Goal: Ask a question

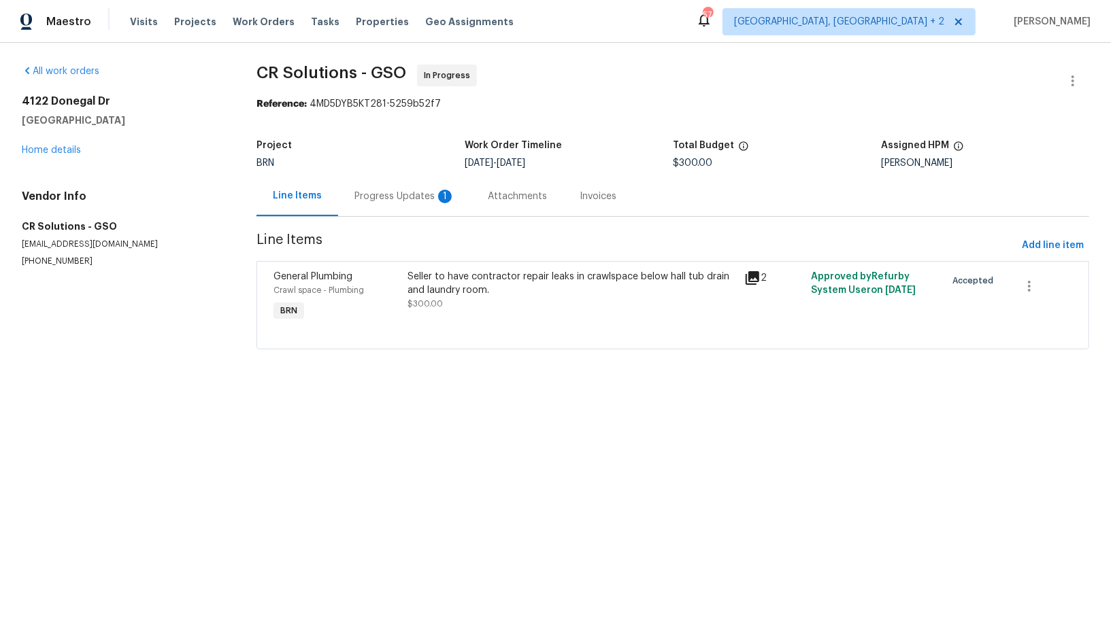
click at [382, 212] on div "Progress Updates 1" at bounding box center [404, 196] width 133 height 40
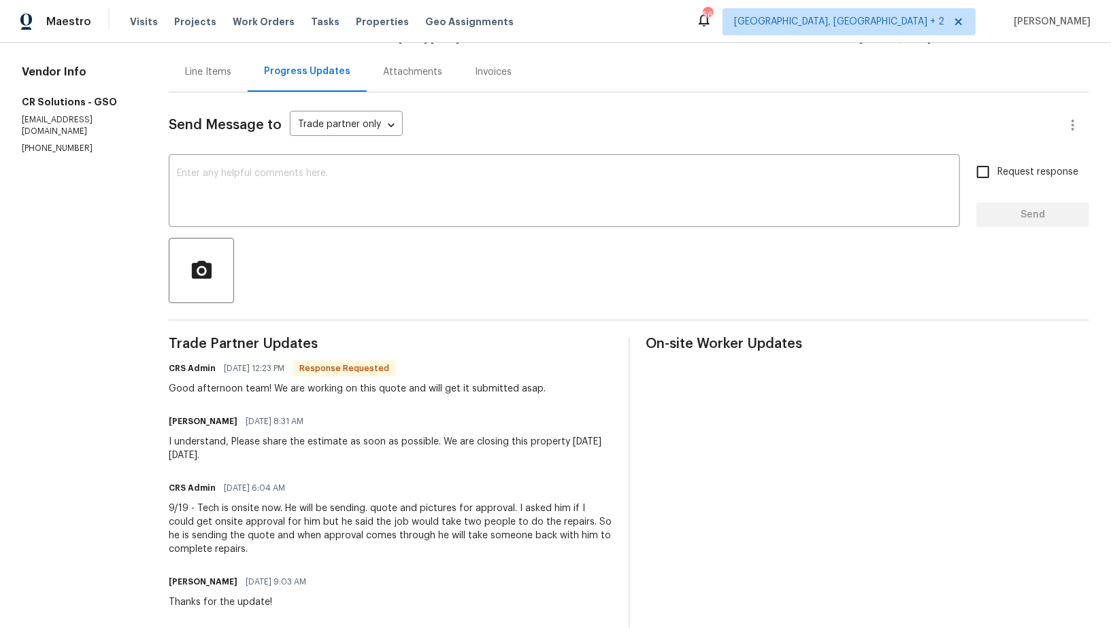
scroll to position [150, 0]
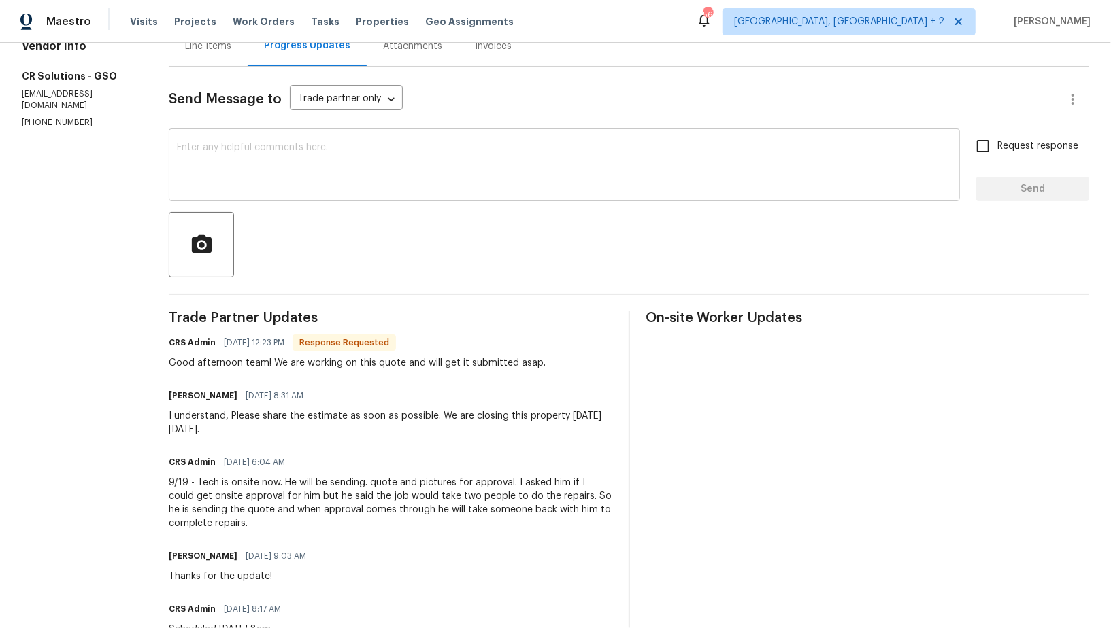
click at [368, 164] on textarea at bounding box center [564, 167] width 775 height 48
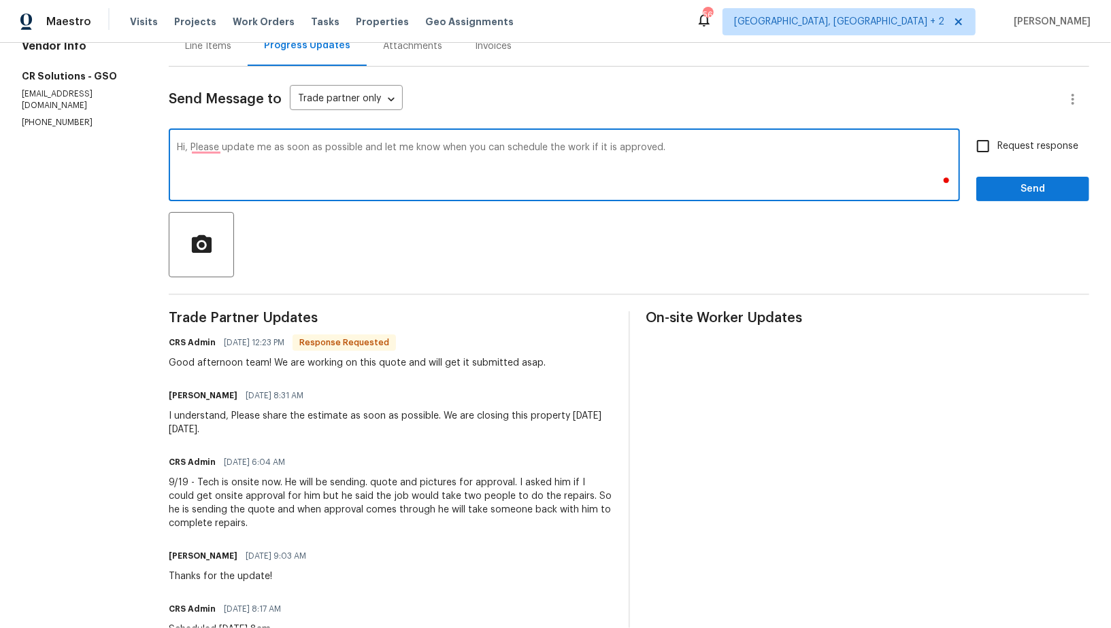
scroll to position [84, 0]
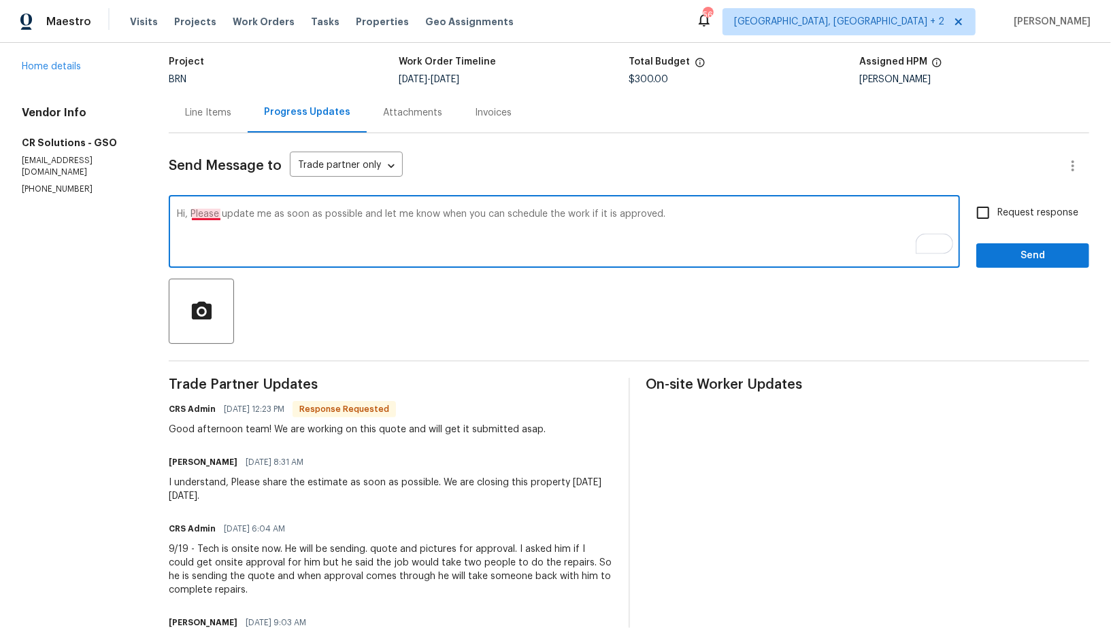
click at [201, 216] on textarea "Hi, Please update me as soon as possible and let me know when you can schedule …" at bounding box center [564, 233] width 775 height 48
click at [560, 245] on textarea "Hi, please update me as soon as possible and let me know when you can schedule …" at bounding box center [564, 233] width 775 height 48
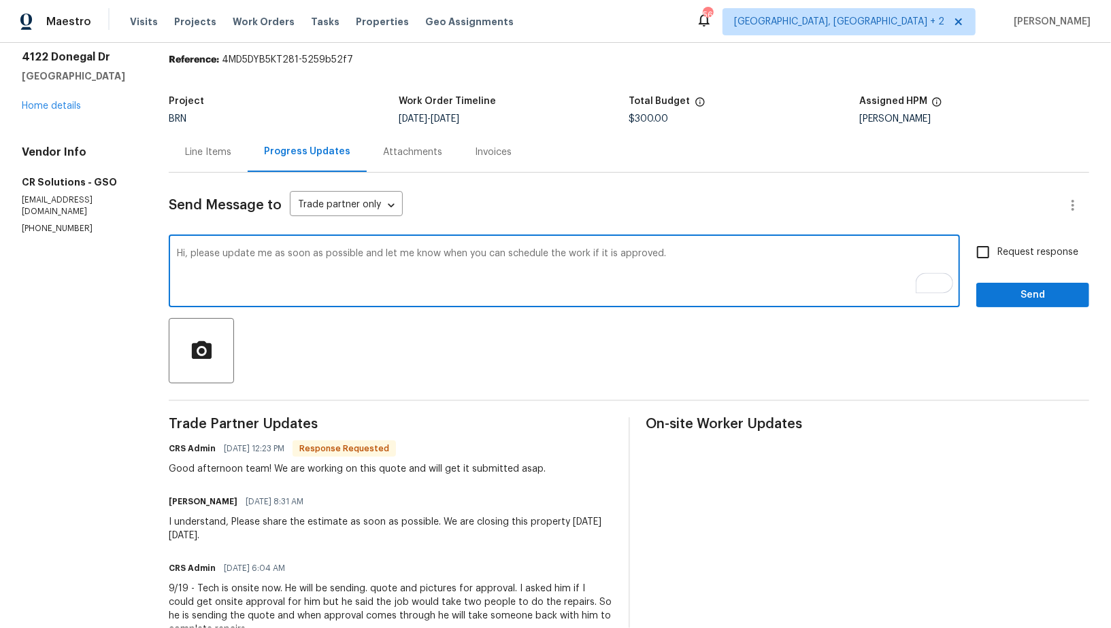
scroll to position [65, 0]
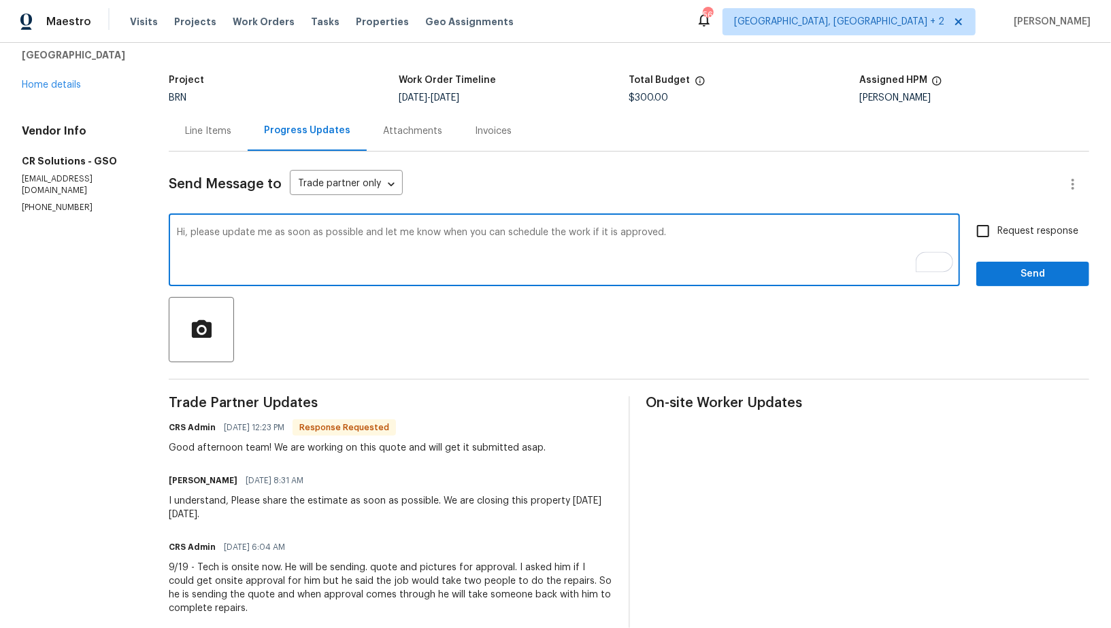
type textarea "Hi, please update me as soon as possible and let me know when you can schedule …"
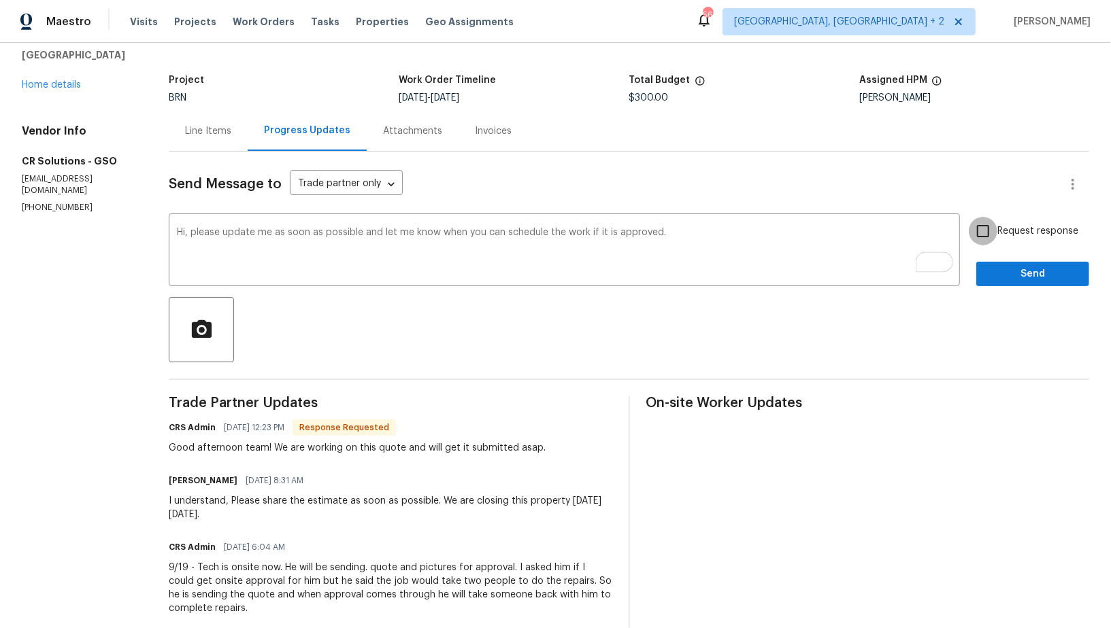
click at [987, 234] on input "Request response" at bounding box center [982, 231] width 29 height 29
checkbox input "true"
click at [1029, 279] on span "Send" at bounding box center [1032, 274] width 91 height 17
